Goal: Find specific page/section: Find specific page/section

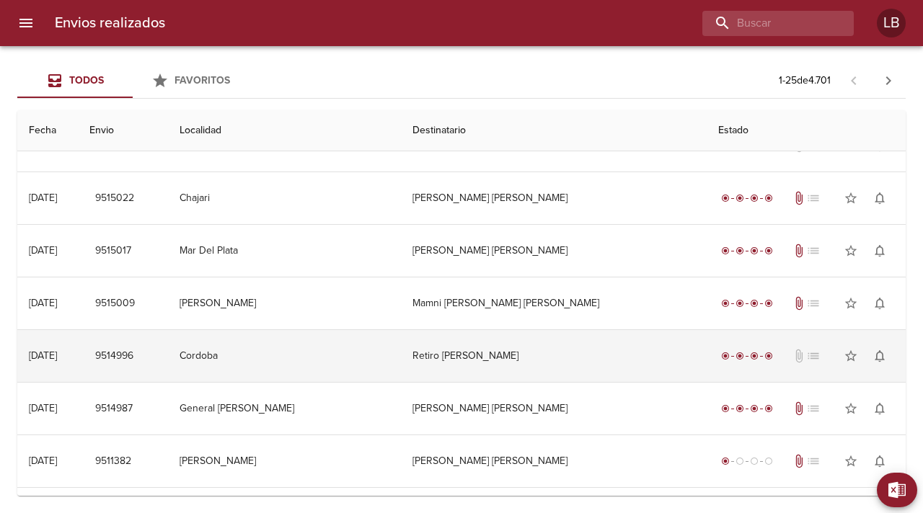
scroll to position [137, 0]
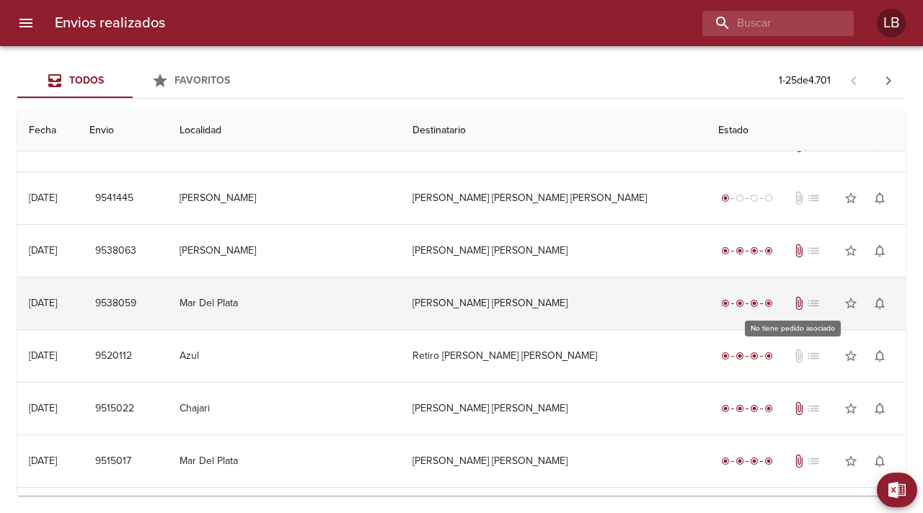
click at [806, 304] on span "list" at bounding box center [813, 303] width 14 height 14
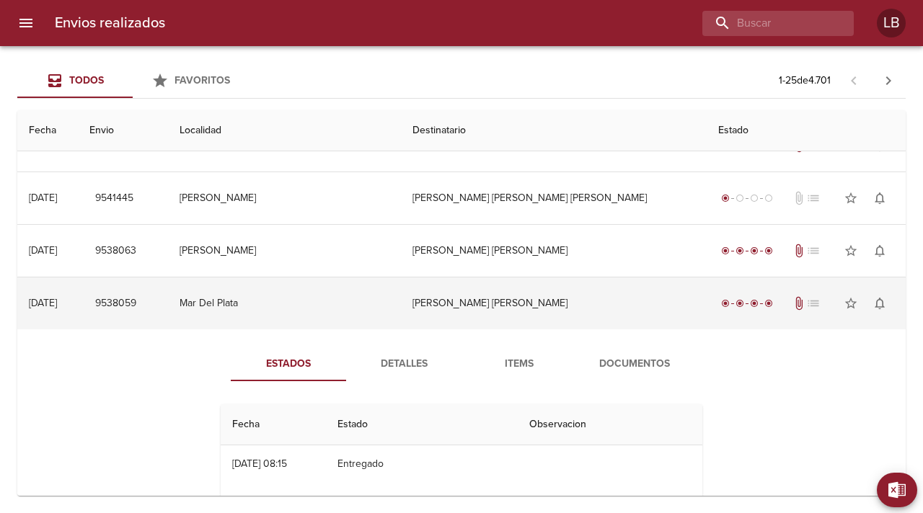
scroll to position [283, 0]
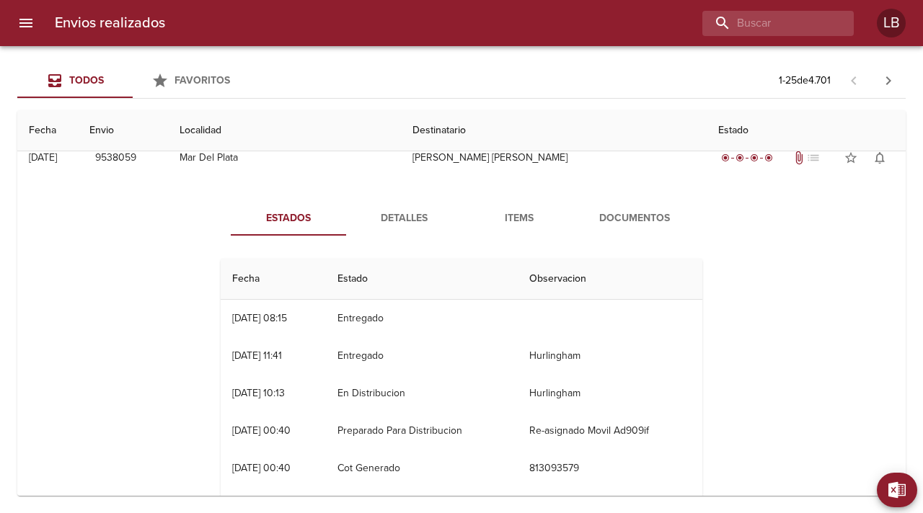
click at [625, 219] on span "Documentos" at bounding box center [635, 219] width 98 height 18
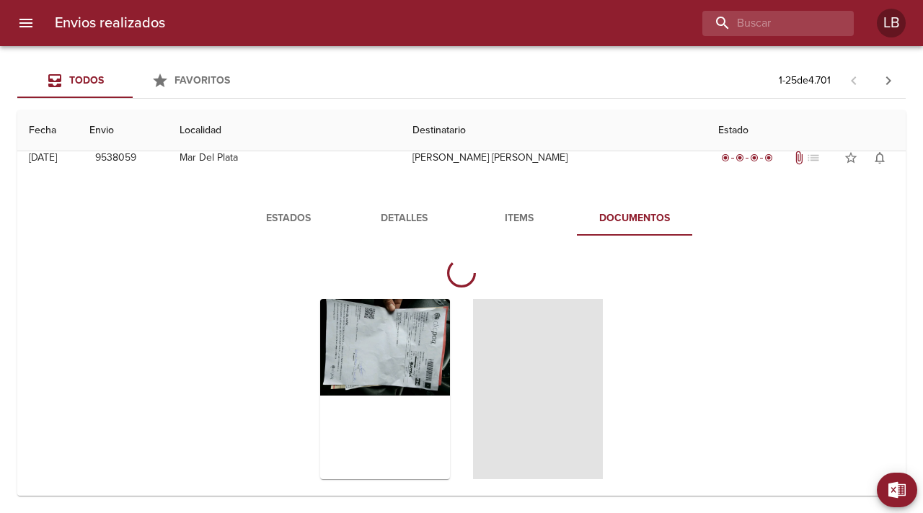
scroll to position [410, 0]
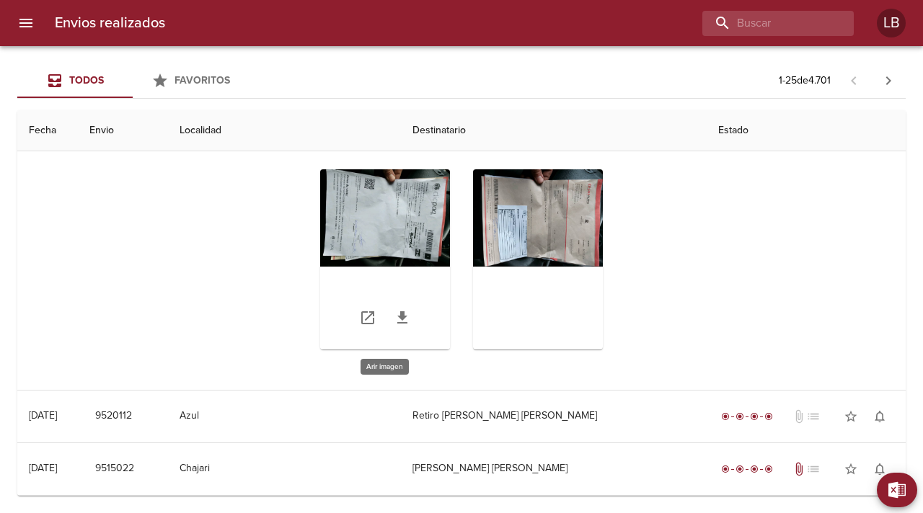
click at [389, 250] on div "Tabla de envíos del cliente" at bounding box center [385, 259] width 130 height 180
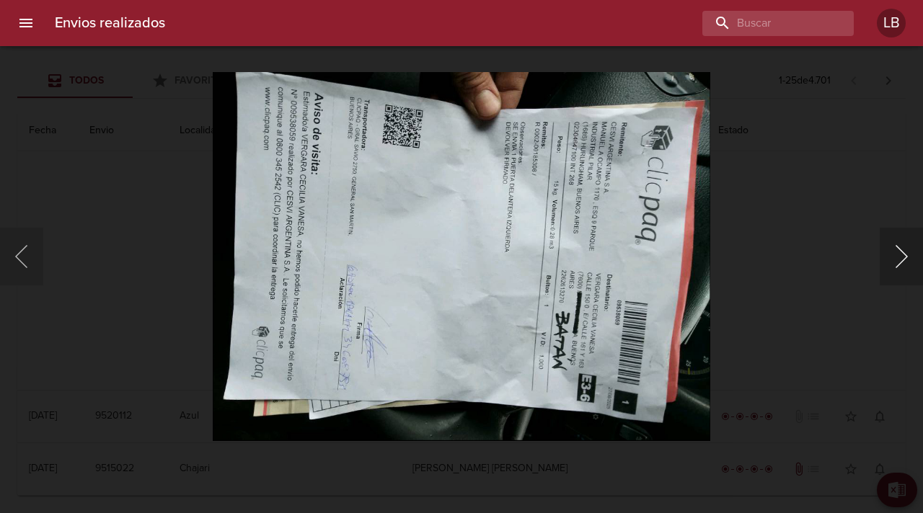
click at [900, 260] on button "Siguiente" at bounding box center [901, 257] width 43 height 58
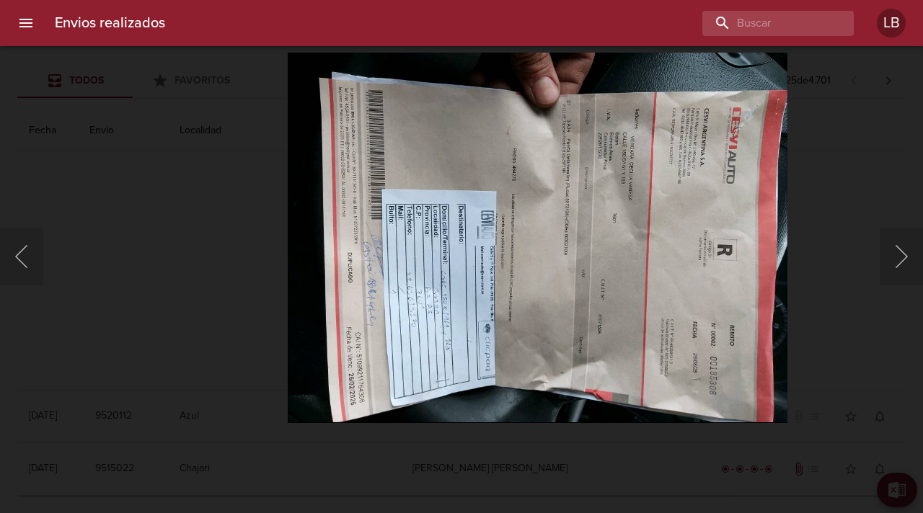
click at [521, 313] on img "Lightbox" at bounding box center [538, 238] width 500 height 371
click at [40, 262] on button "Anterior" at bounding box center [21, 257] width 43 height 58
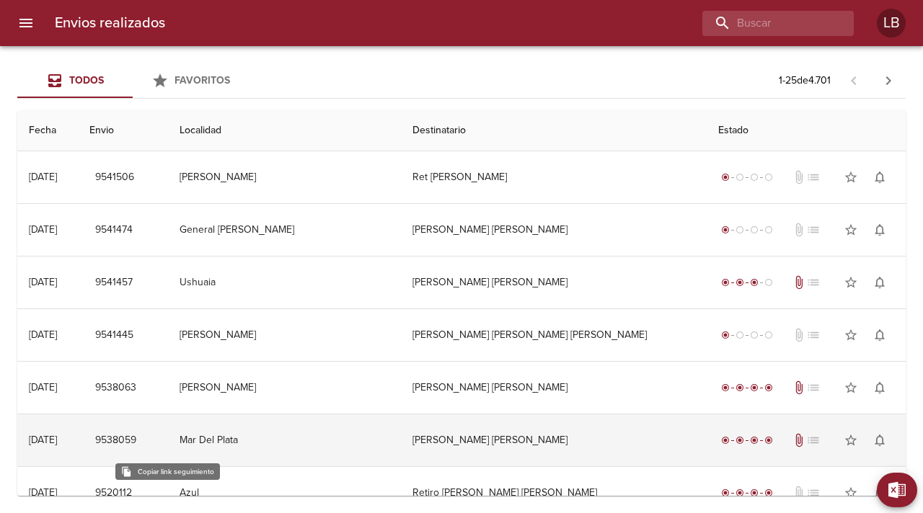
click at [136, 441] on span "9538059" at bounding box center [115, 441] width 41 height 18
